Goal: Information Seeking & Learning: Learn about a topic

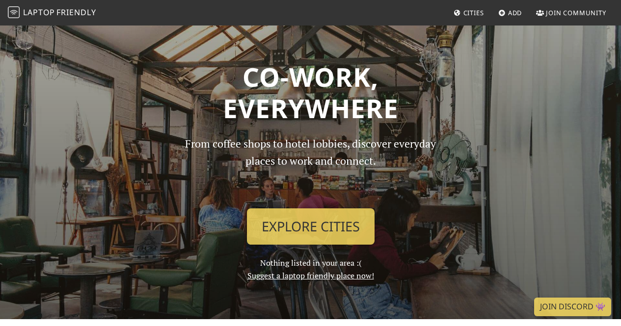
scroll to position [25, 0]
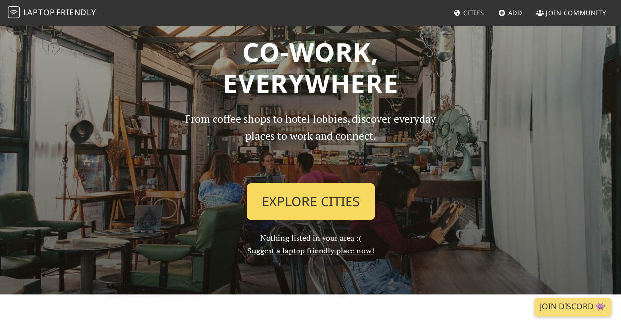
click at [287, 204] on link "Explore Cities" at bounding box center [311, 202] width 128 height 36
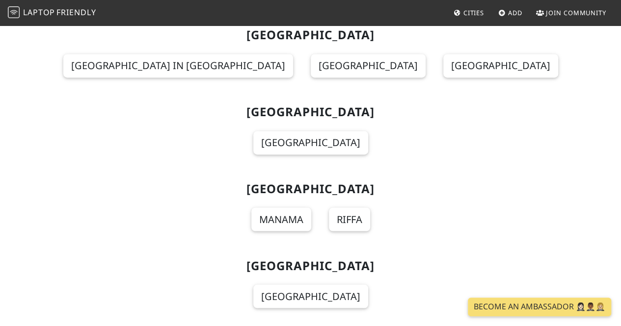
scroll to position [716, 0]
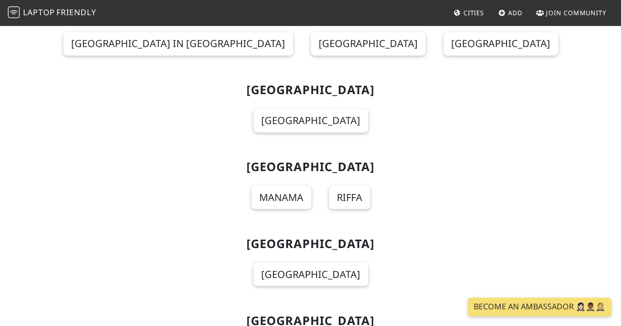
scroll to position [737, 0]
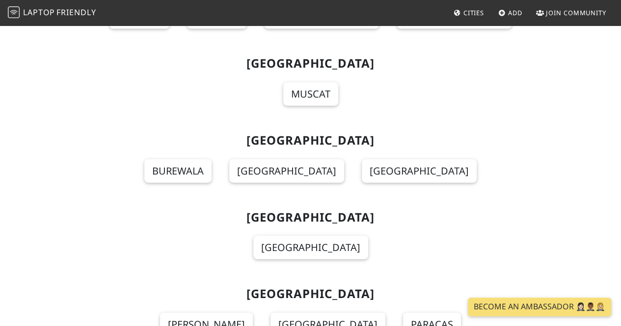
scroll to position [8548, 0]
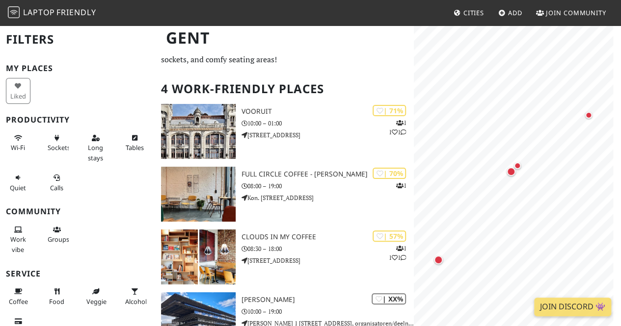
scroll to position [35, 0]
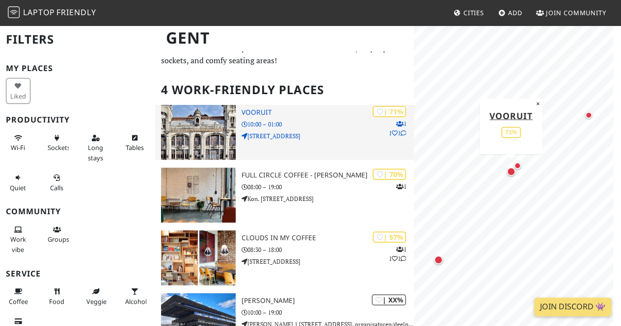
click at [329, 130] on div "| 71% 1 1 1 Vooruit 10:00 – 01:00 Sint-Pietersnieuwstraat 23" at bounding box center [327, 132] width 172 height 55
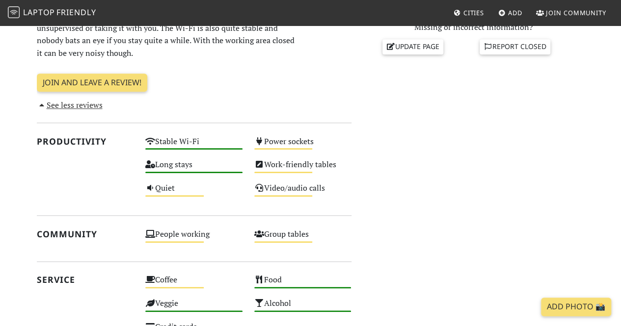
scroll to position [432, 0]
click at [502, 88] on div "Do you like working from here? Mon 10:00 – 01:00 Tue 10:00 – 01:00 Wed 10:00 – …" at bounding box center [473, 145] width 233 height 675
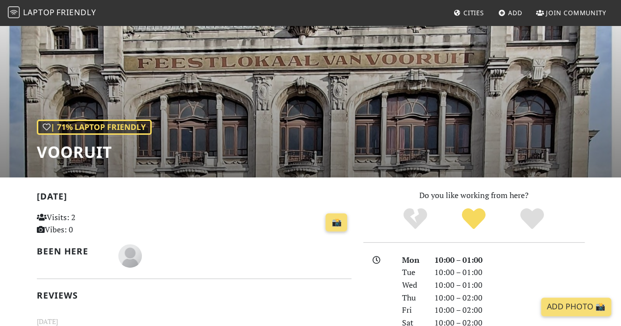
scroll to position [50, 0]
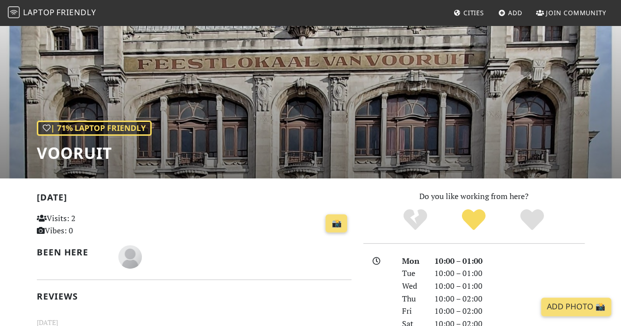
click at [214, 128] on div "| 71% Laptop Friendly Vooruit" at bounding box center [310, 76] width 621 height 204
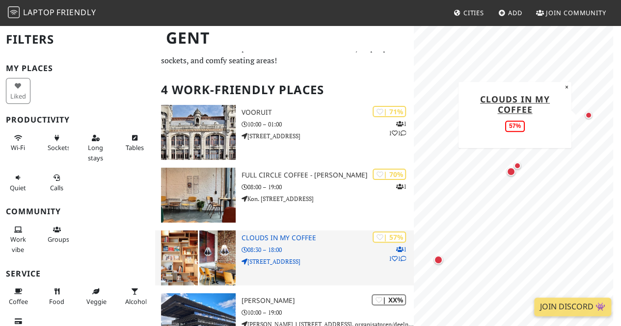
scroll to position [73, 0]
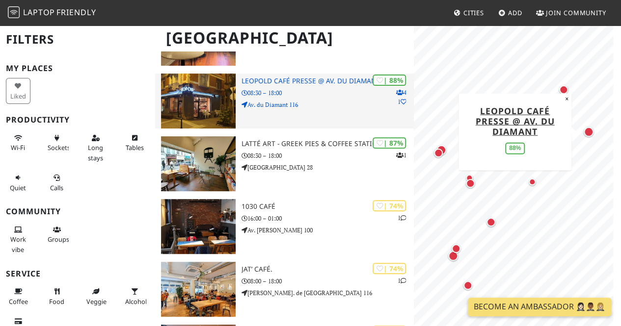
scroll to position [129, 0]
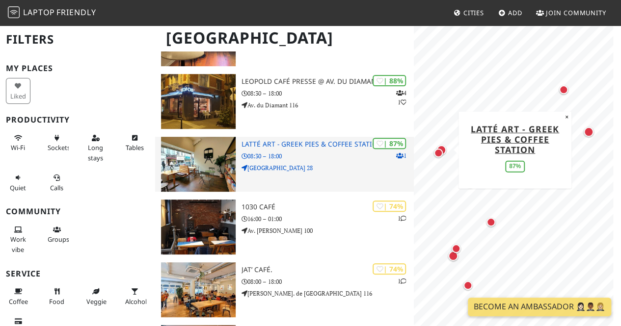
click at [313, 147] on h3 "Latté Art - Greek Pies & Coffee Station" at bounding box center [327, 144] width 172 height 8
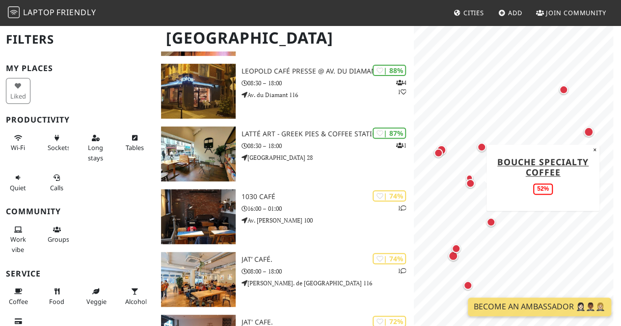
scroll to position [0, 0]
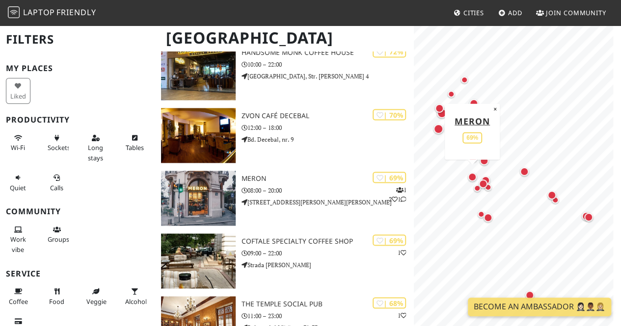
scroll to position [849, 0]
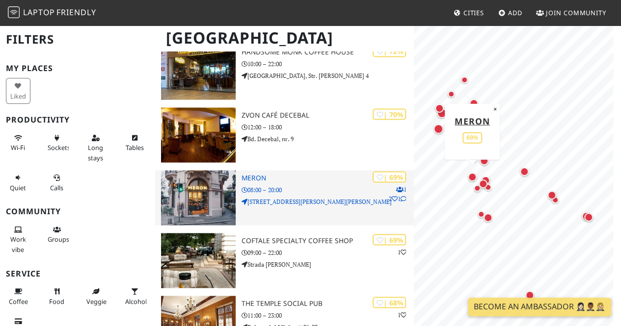
click at [402, 198] on icon at bounding box center [403, 199] width 6 height 6
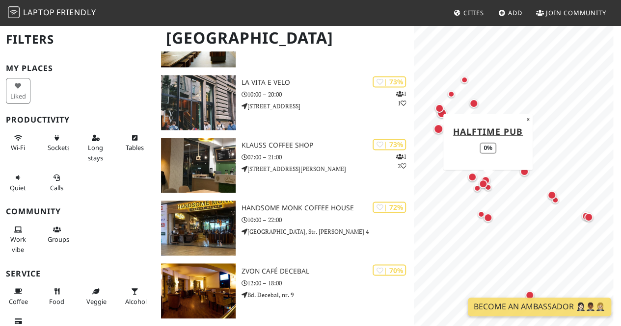
scroll to position [676, 0]
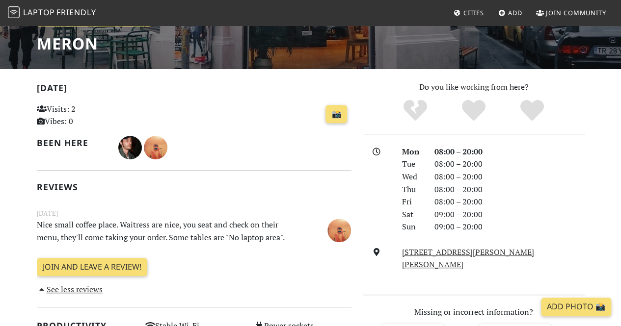
scroll to position [142, 0]
